Goal: Find specific page/section: Find specific page/section

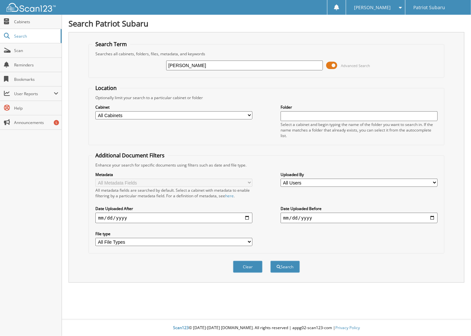
type input "[PERSON_NAME]"
click at [270, 261] on button "Search" at bounding box center [284, 267] width 29 height 12
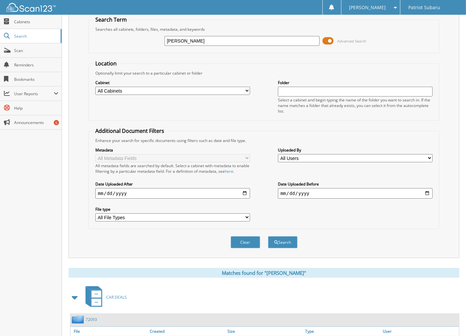
scroll to position [98, 0]
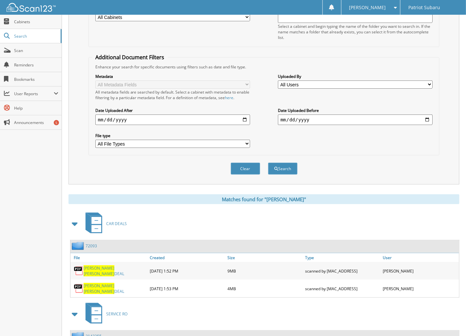
click at [100, 271] on span "GAGNON" at bounding box center [99, 274] width 31 height 6
click at [90, 283] on span "[PERSON_NAME]" at bounding box center [99, 286] width 31 height 6
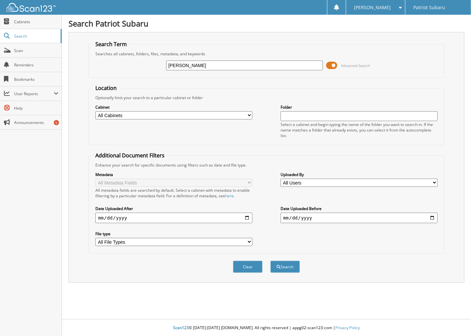
type input "[PERSON_NAME]"
click at [270, 261] on button "Search" at bounding box center [284, 267] width 29 height 12
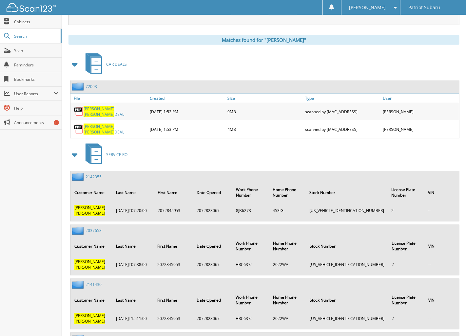
scroll to position [262, 0]
